Goal: Check status: Check status

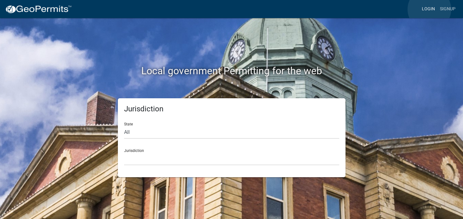
click at [429, 10] on link "Login" at bounding box center [428, 9] width 18 height 12
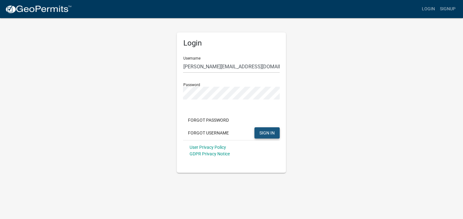
click at [264, 134] on span "SIGN IN" at bounding box center [266, 132] width 15 height 5
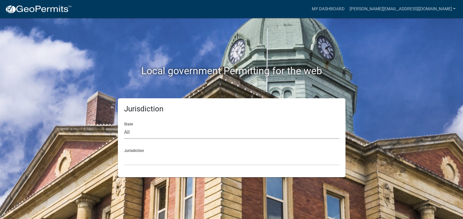
click at [124, 126] on select "All [US_STATE] [US_STATE] [US_STATE] [US_STATE] [US_STATE] [US_STATE] [US_STATE…" at bounding box center [231, 132] width 215 height 13
select select "[US_STATE]"
click option "[US_STATE]" at bounding box center [0, 0] width 0 height 0
click at [124, 152] on select "[GEOGRAPHIC_DATA], [US_STATE][PERSON_NAME][GEOGRAPHIC_DATA], [US_STATE][PERSON_…" at bounding box center [231, 158] width 215 height 13
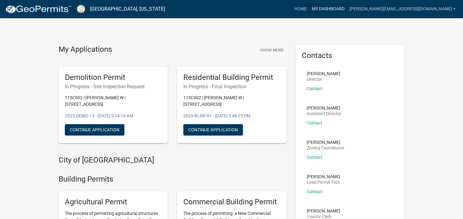
click at [346, 9] on link "My Dashboard" at bounding box center [328, 9] width 38 height 12
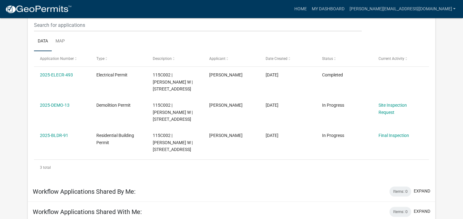
scroll to position [55, 0]
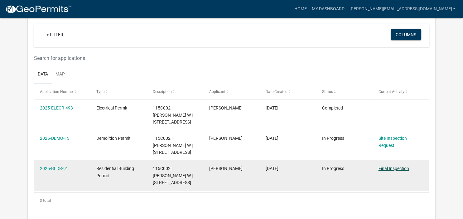
click at [388, 167] on link "Final Inspection" at bounding box center [393, 168] width 31 height 5
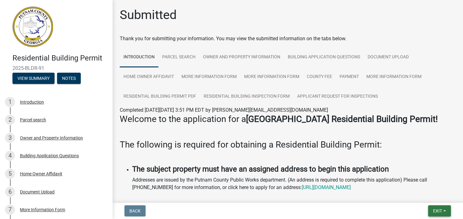
drag, startPoint x: 435, startPoint y: 211, endPoint x: 436, endPoint y: 203, distance: 7.2
click at [436, 208] on span "Exit" at bounding box center [437, 210] width 9 height 5
drag, startPoint x: 416, startPoint y: 196, endPoint x: 383, endPoint y: 175, distance: 38.4
click at [416, 195] on button "Save & Exit" at bounding box center [426, 194] width 50 height 15
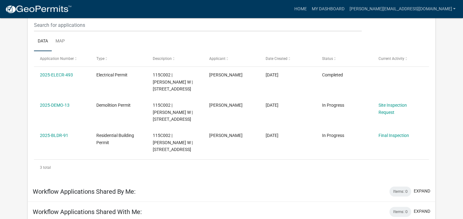
scroll to position [55, 0]
